Goal: Information Seeking & Learning: Check status

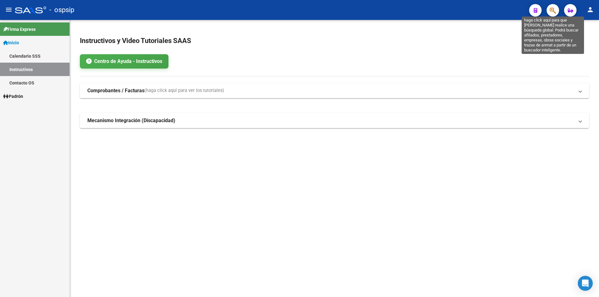
click at [555, 9] on icon "button" at bounding box center [553, 10] width 6 height 7
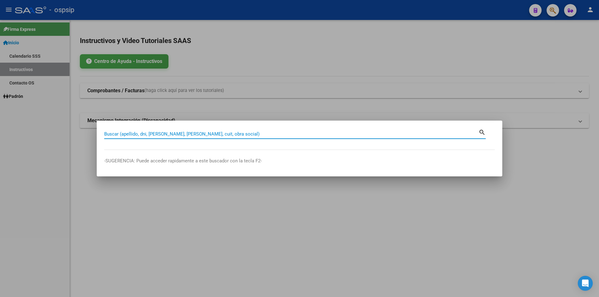
click at [112, 135] on input "Buscar (apellido, dni, [PERSON_NAME], [PERSON_NAME], cuit, obra social)" at bounding box center [291, 134] width 374 height 6
type input "14466523"
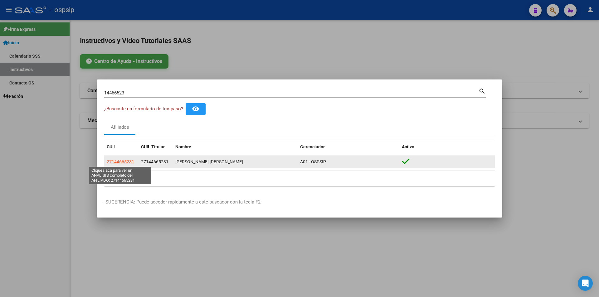
click at [115, 161] on span "27144665231" at bounding box center [120, 161] width 27 height 5
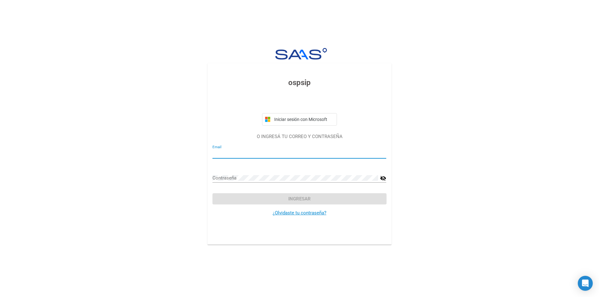
type input "[PERSON_NAME][EMAIL_ADDRESS][DOMAIN_NAME]"
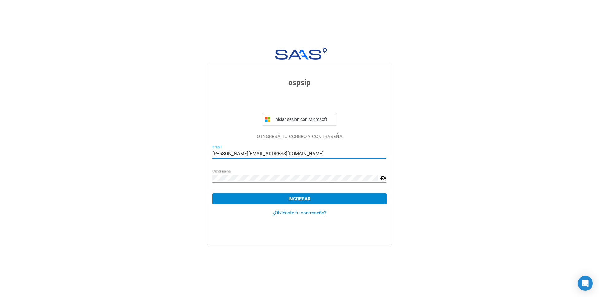
click at [269, 197] on button "Ingresar" at bounding box center [299, 198] width 174 height 11
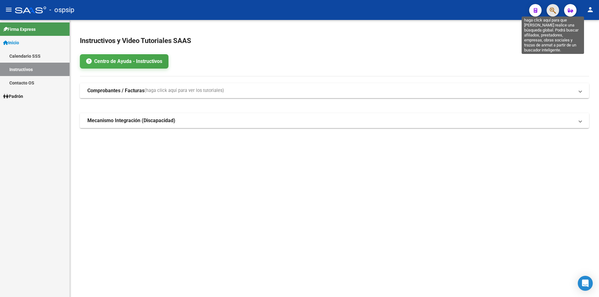
click at [553, 9] on icon "button" at bounding box center [553, 10] width 6 height 7
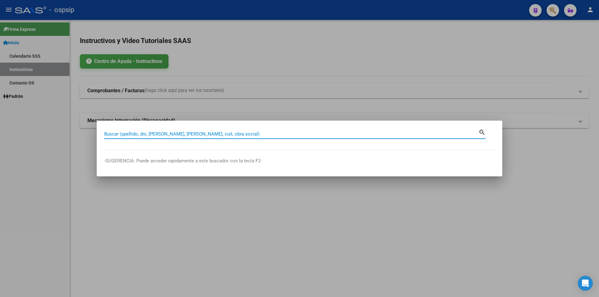
click at [210, 136] on input "Buscar (apellido, dni, [PERSON_NAME], [PERSON_NAME], cuit, obra social)" at bounding box center [291, 134] width 374 height 6
type input "14647291"
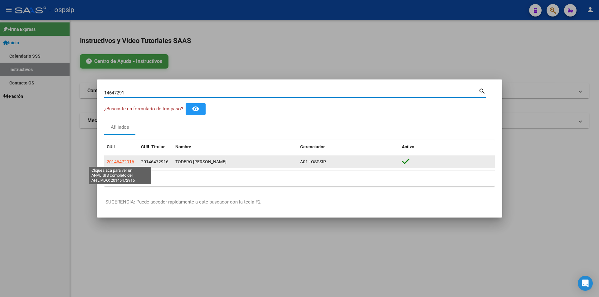
click at [122, 160] on span "20146472916" at bounding box center [120, 161] width 27 height 5
type textarea "20146472916"
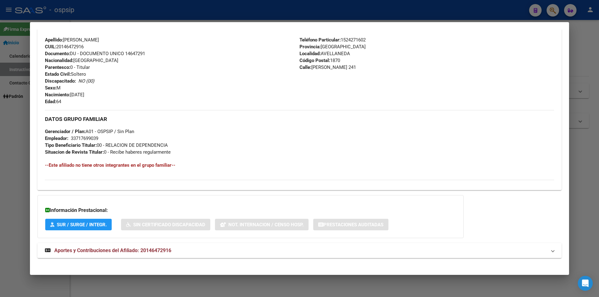
scroll to position [223, 0]
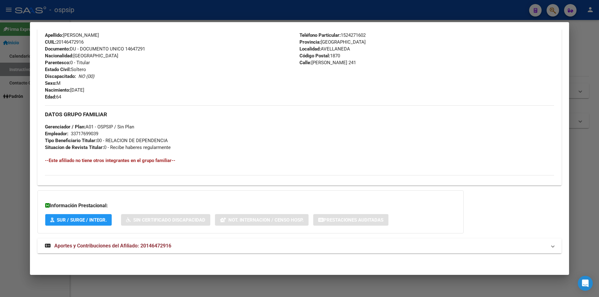
click at [105, 248] on span "Aportes y Contribuciones del Afiliado: 20146472916" at bounding box center [112, 246] width 117 height 6
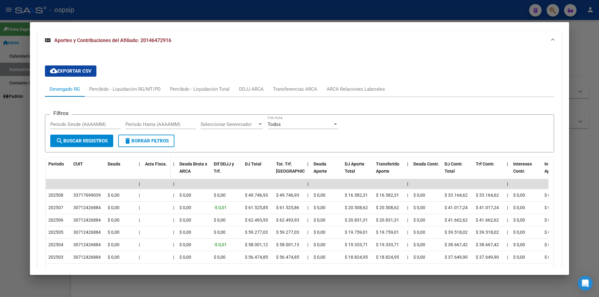
scroll to position [441, 0]
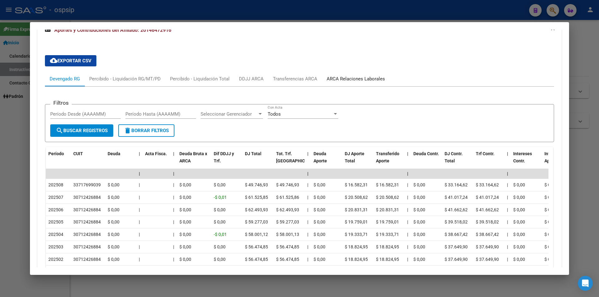
click at [343, 78] on div "ARCA Relaciones Laborales" at bounding box center [356, 78] width 58 height 7
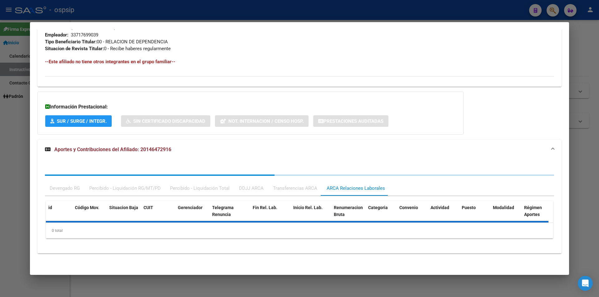
scroll to position [368, 0]
